Goal: Navigation & Orientation: Find specific page/section

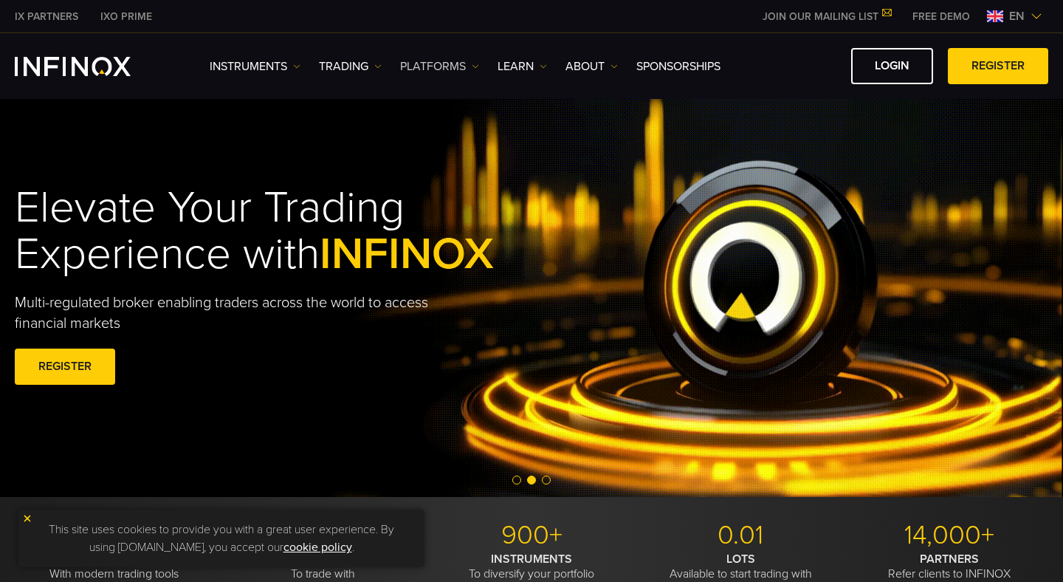
click at [432, 61] on link "PLATFORMS" at bounding box center [439, 67] width 79 height 18
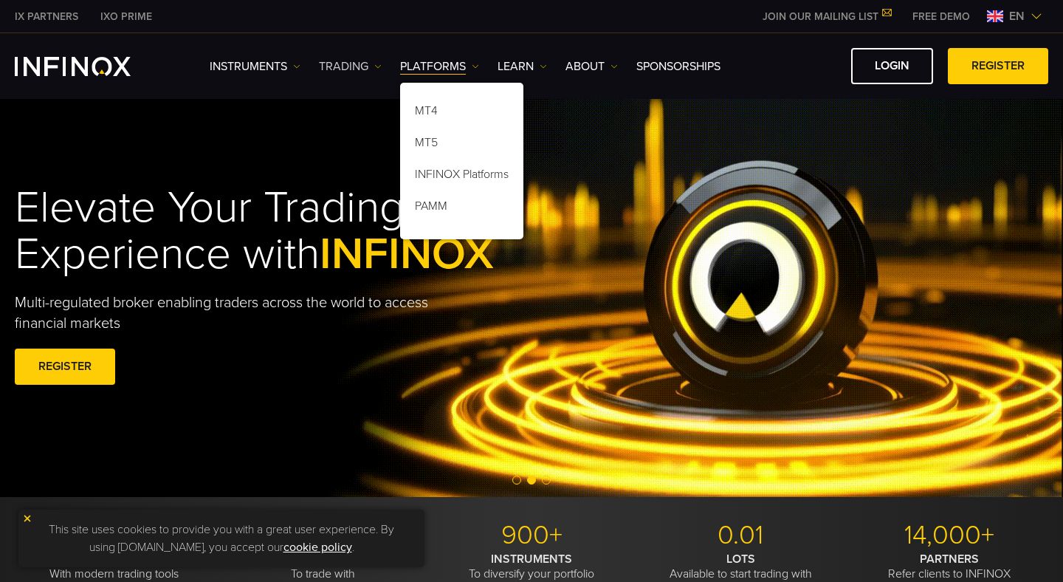
click at [371, 66] on link "TRADING" at bounding box center [350, 67] width 63 height 18
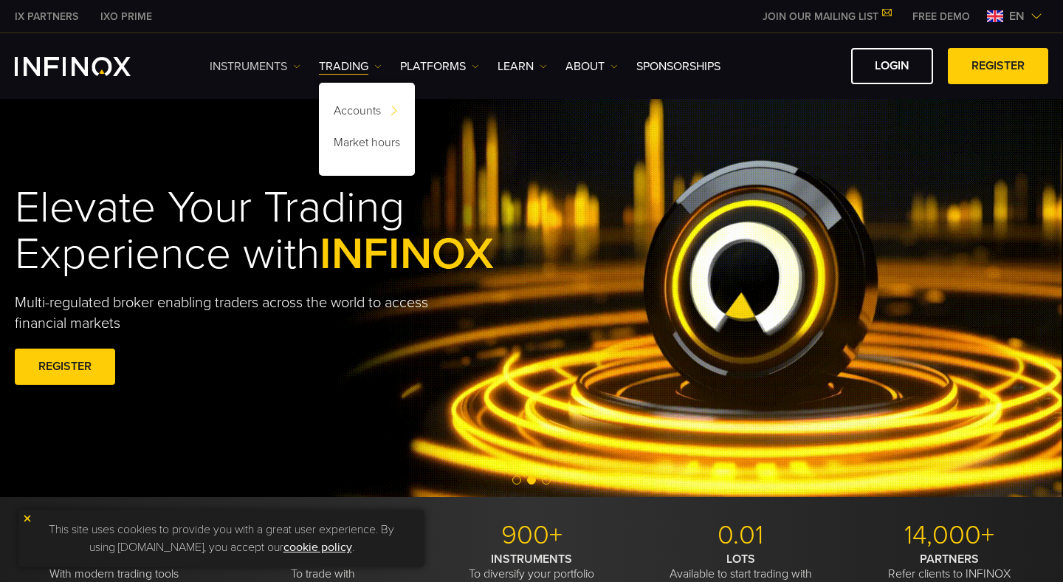
click at [289, 69] on link "Instruments" at bounding box center [255, 67] width 91 height 18
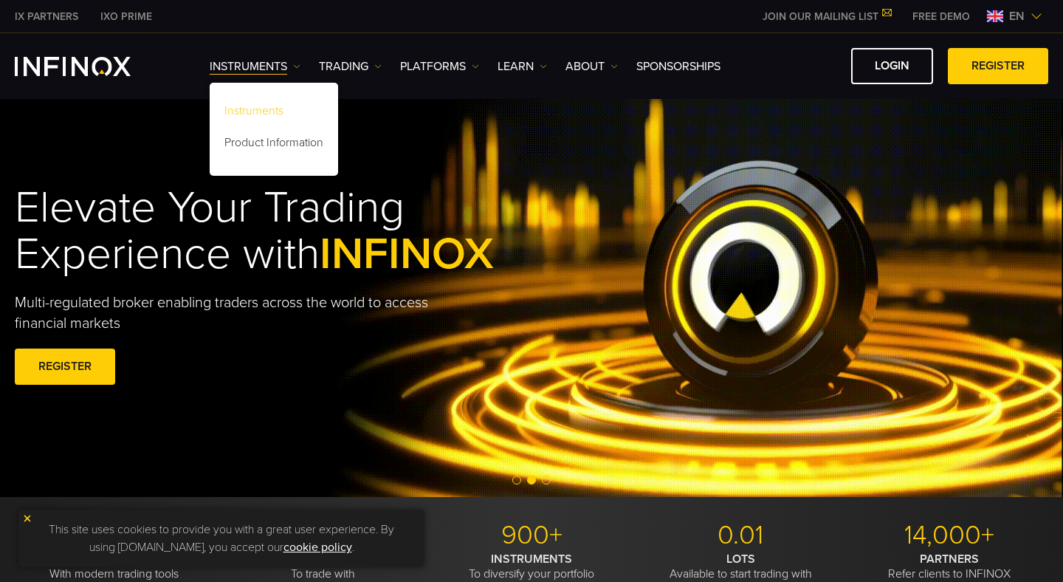
click at [280, 111] on link "Instruments" at bounding box center [274, 113] width 128 height 32
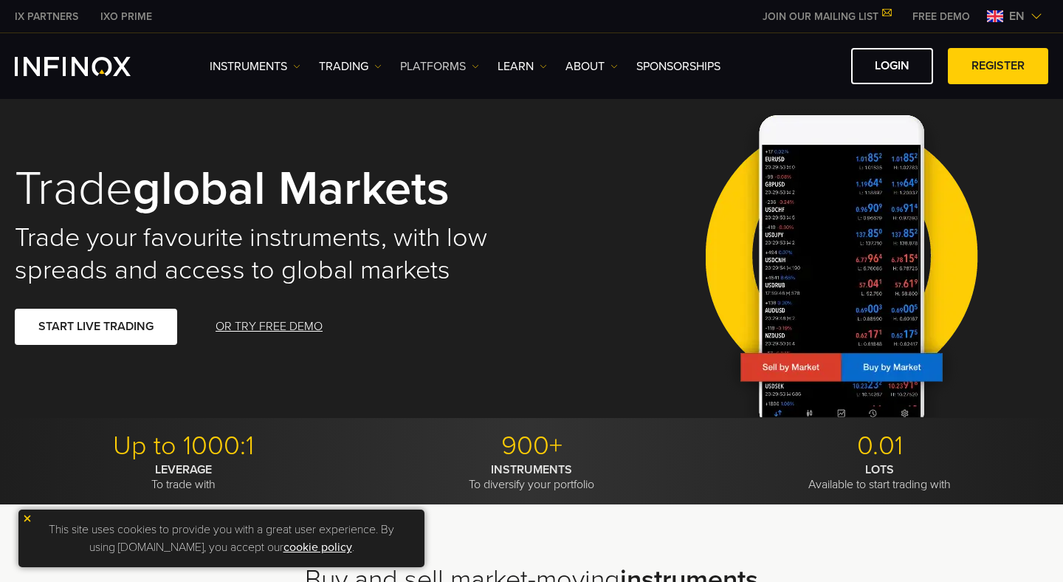
click at [433, 66] on link "PLATFORMS" at bounding box center [439, 67] width 79 height 18
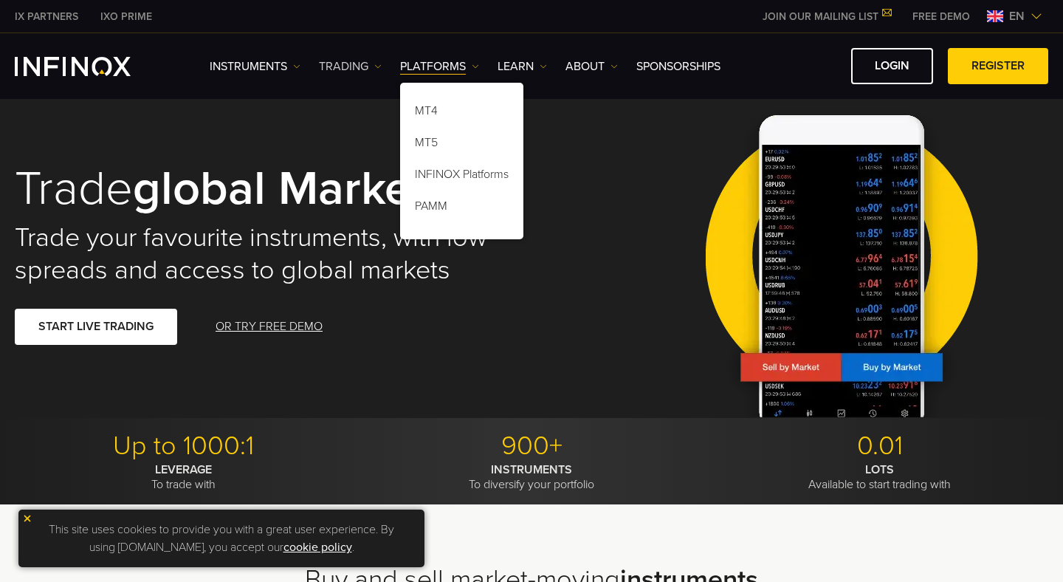
click at [356, 65] on link "TRADING" at bounding box center [350, 67] width 63 height 18
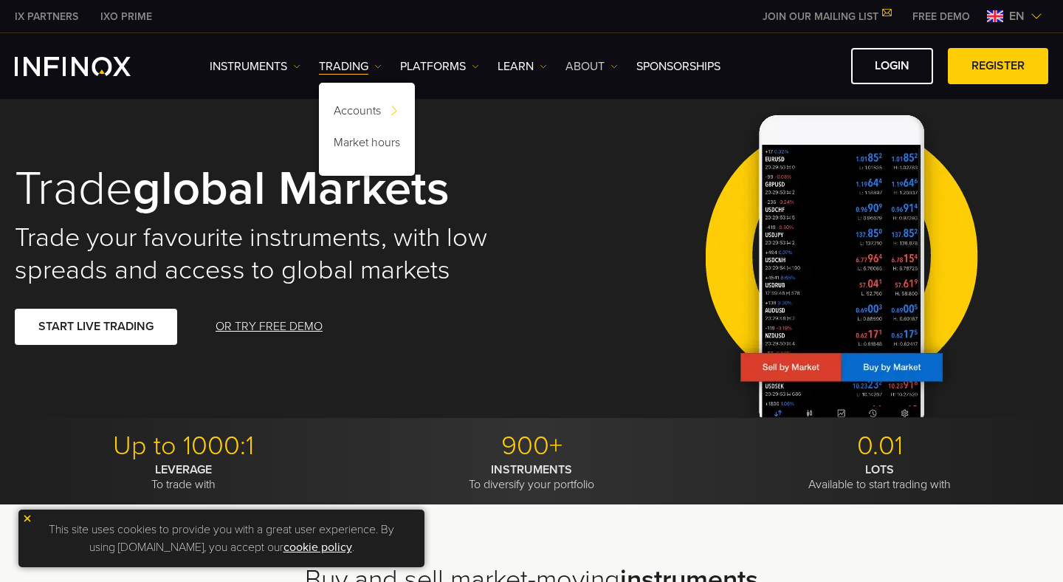
click at [571, 58] on link "ABOUT" at bounding box center [591, 67] width 52 height 18
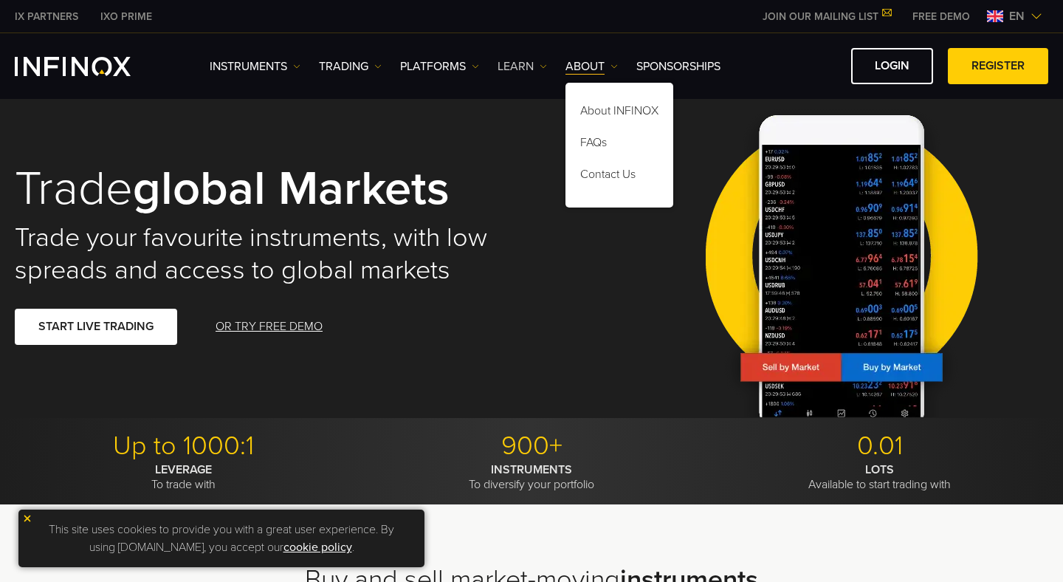
click at [498, 69] on link "Learn" at bounding box center [521, 67] width 49 height 18
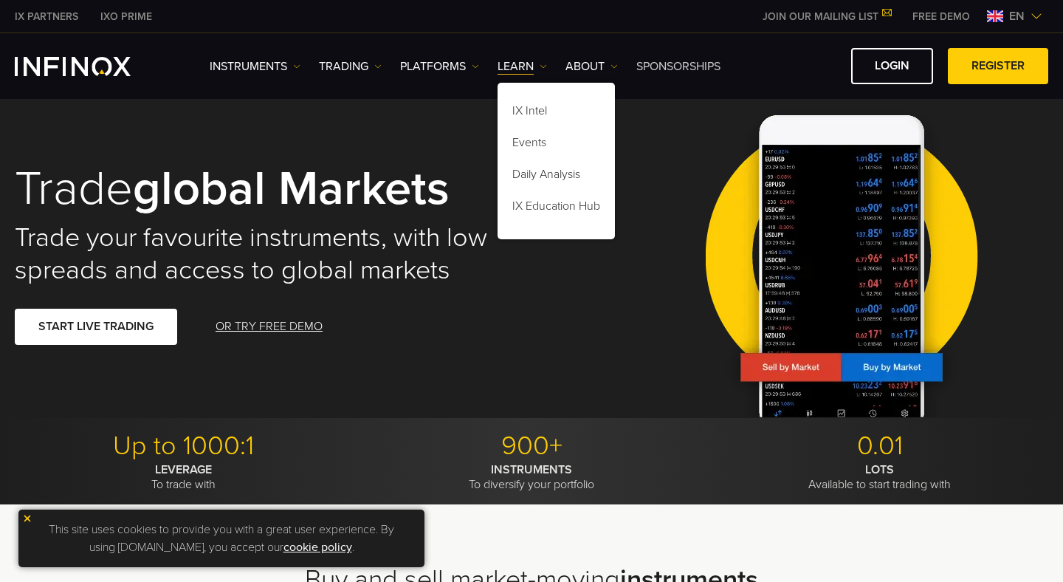
click at [680, 66] on link "SPONSORSHIPS" at bounding box center [678, 67] width 84 height 18
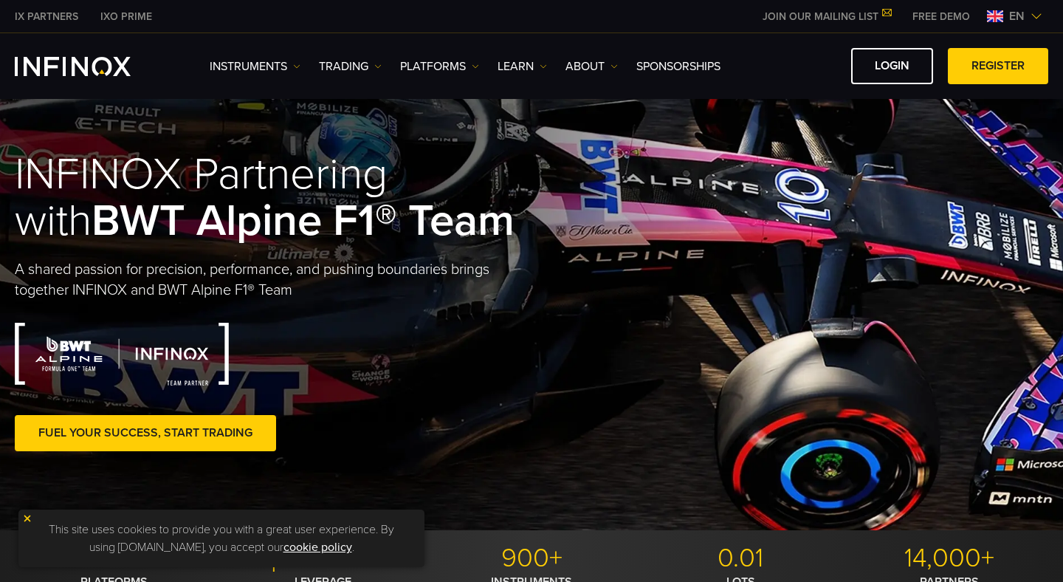
click at [125, 21] on link "IXO PRIME" at bounding box center [126, 16] width 74 height 15
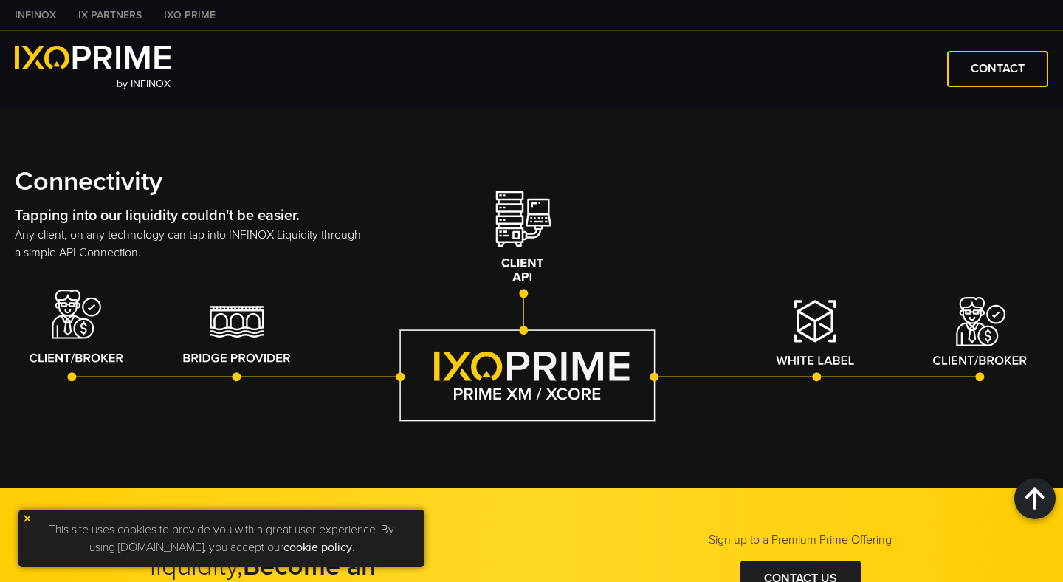
scroll to position [2831, 0]
